Goal: Find specific page/section: Find specific page/section

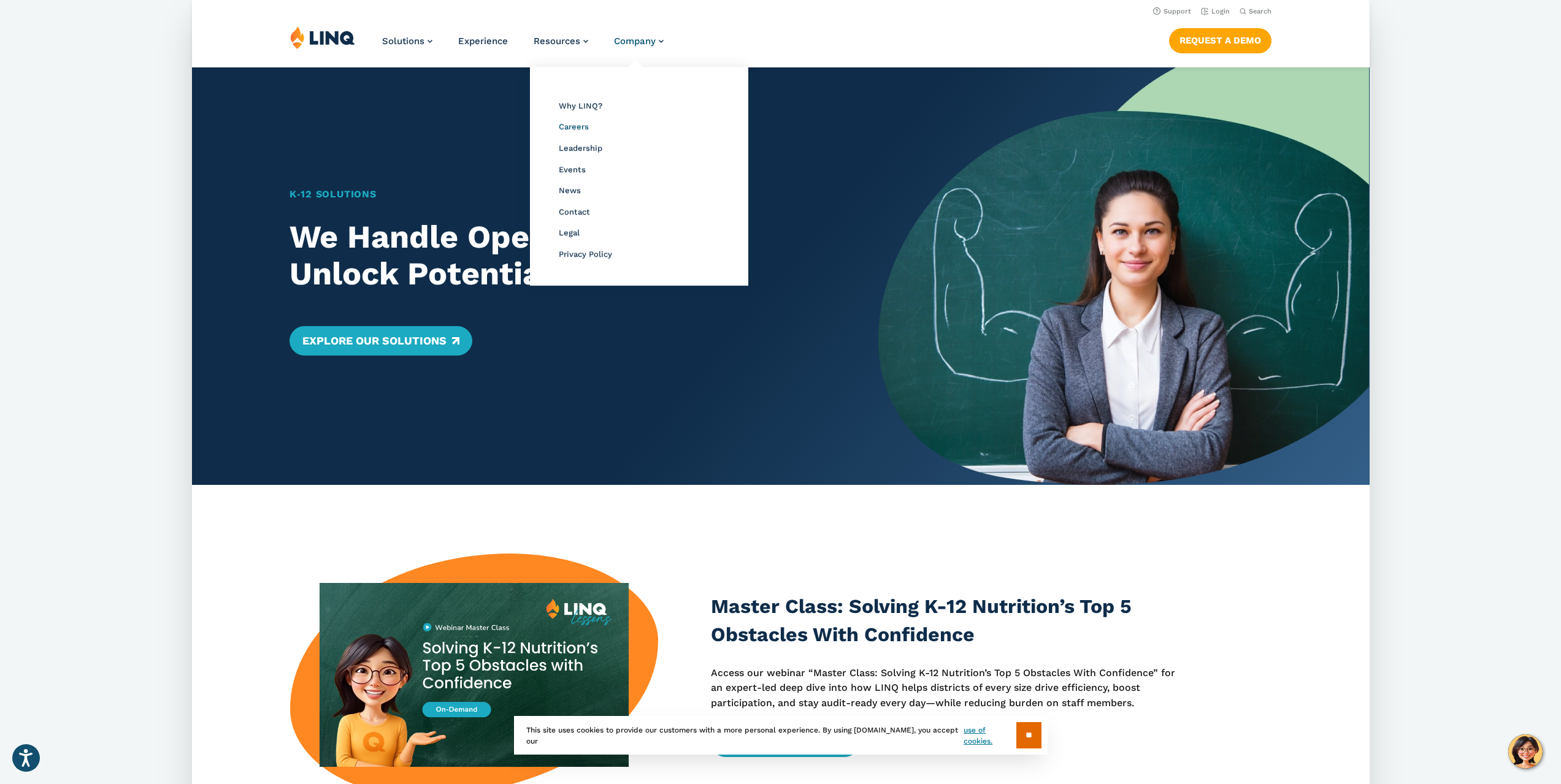
click at [573, 128] on span "Careers" at bounding box center [573, 127] width 30 height 9
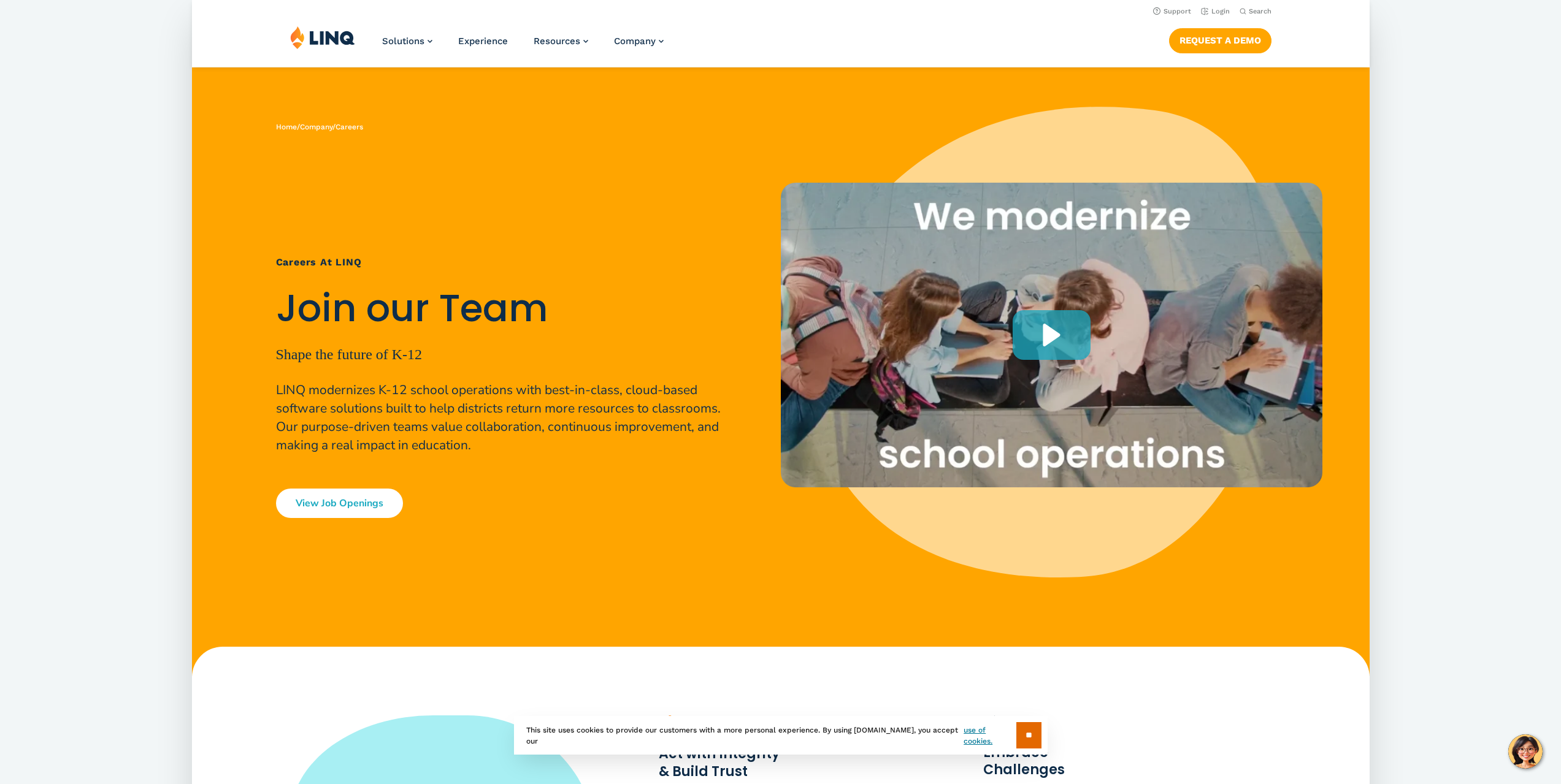
click at [309, 494] on link "View Job Openings" at bounding box center [339, 503] width 127 height 30
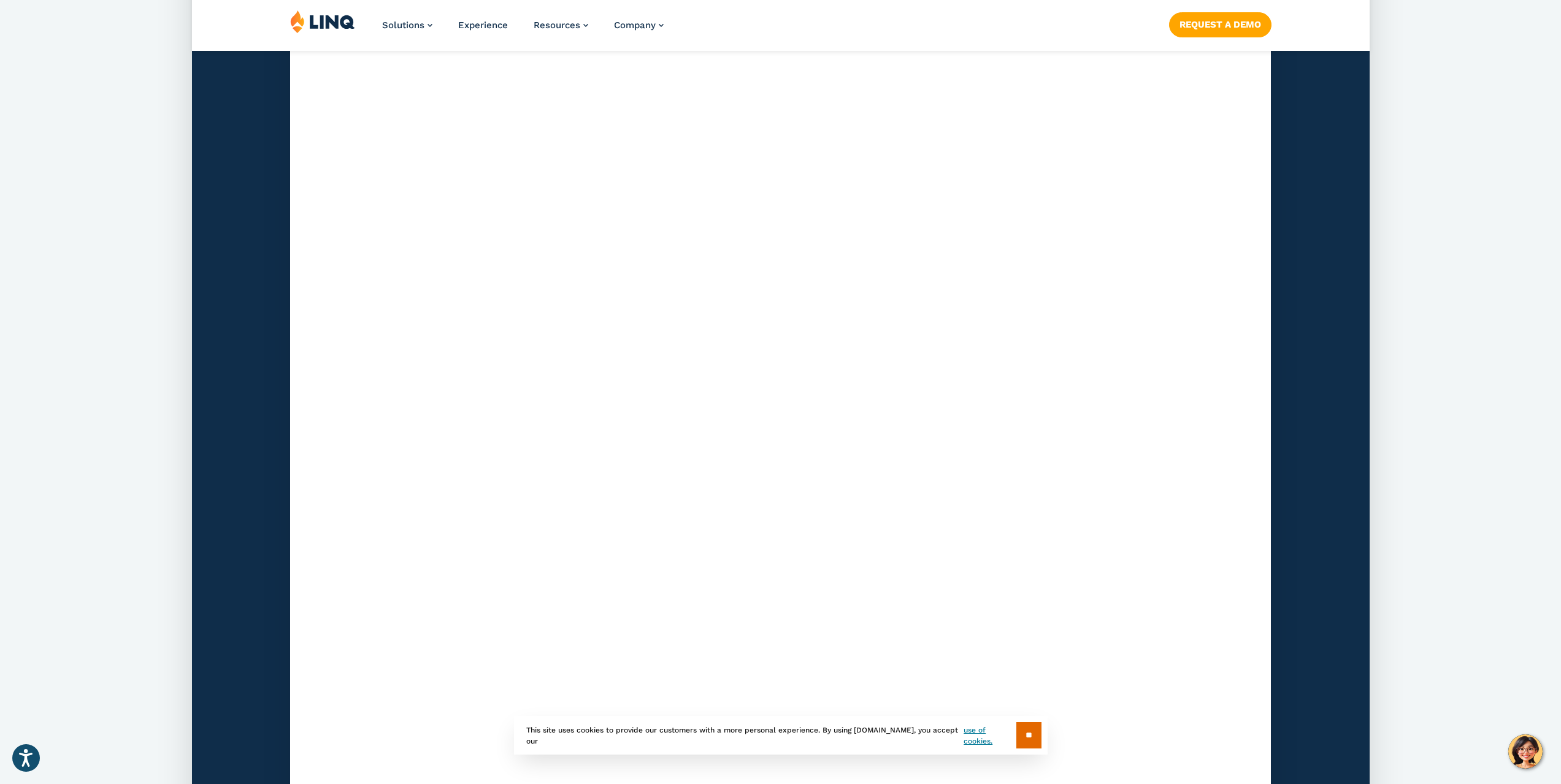
scroll to position [3506, 0]
